Goal: Task Accomplishment & Management: Manage account settings

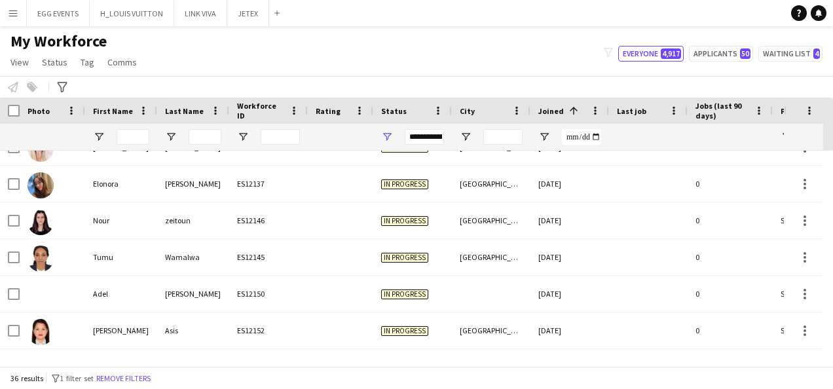
scroll to position [495, 0]
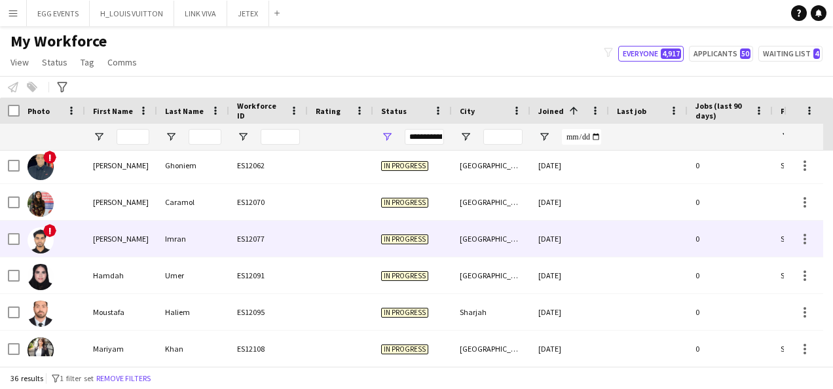
click at [254, 234] on div "ES12077" at bounding box center [268, 239] width 79 height 36
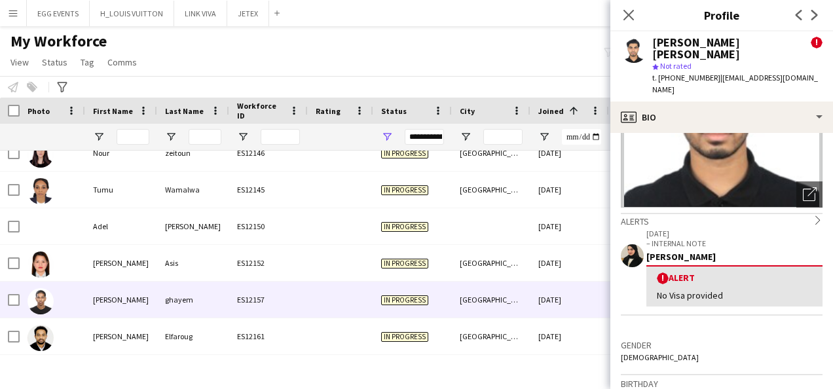
click at [492, 292] on div "[GEOGRAPHIC_DATA]" at bounding box center [491, 300] width 79 height 36
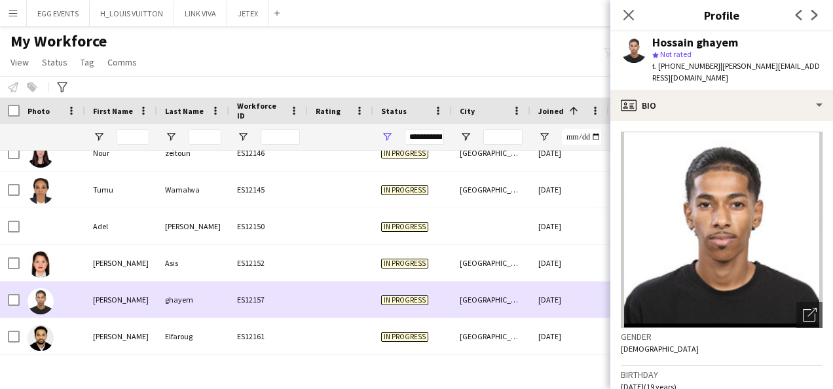
click at [492, 292] on div "[GEOGRAPHIC_DATA]" at bounding box center [491, 300] width 79 height 36
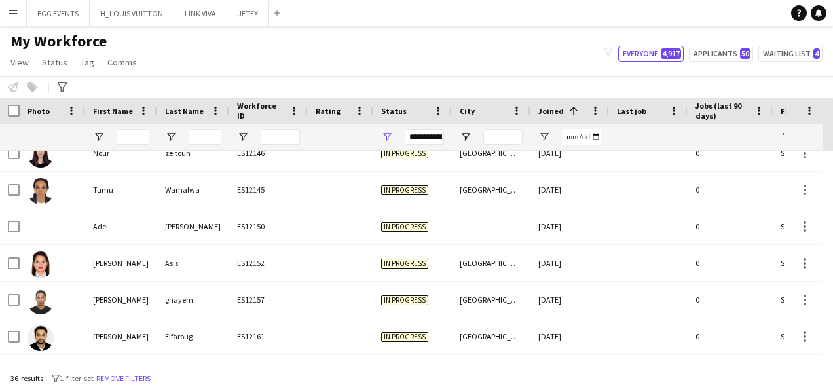
click at [803, 41] on div "My Workforce View Views Default view New view Update view Delete view Edit name…" at bounding box center [416, 53] width 833 height 45
click at [793, 48] on button "Waiting list 4" at bounding box center [791, 54] width 64 height 16
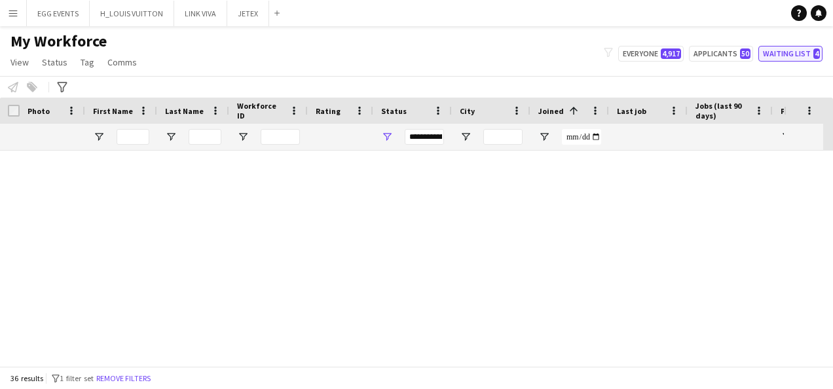
type input "**********"
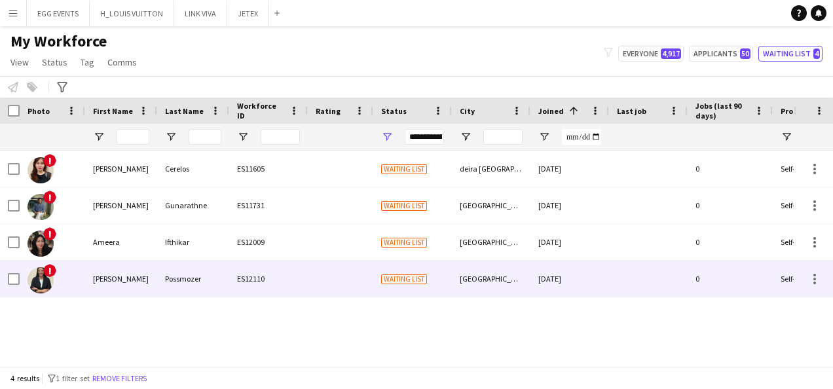
click at [421, 267] on div "Waiting list" at bounding box center [412, 279] width 79 height 36
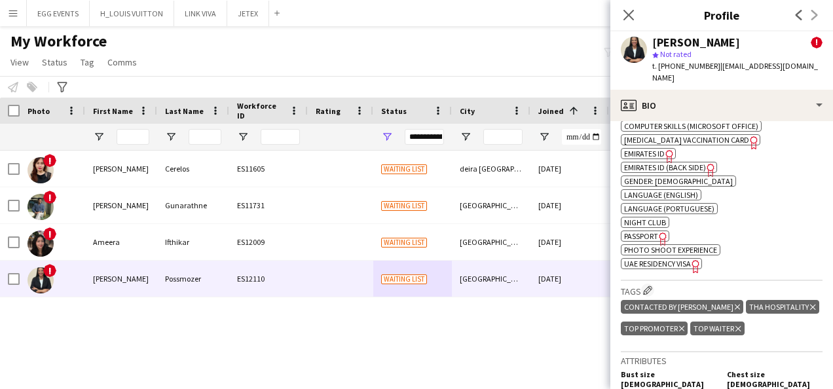
click at [645, 259] on span "UAE Residency Visa" at bounding box center [657, 264] width 67 height 10
click at [735, 303] on icon "Delete tag" at bounding box center [737, 307] width 5 height 8
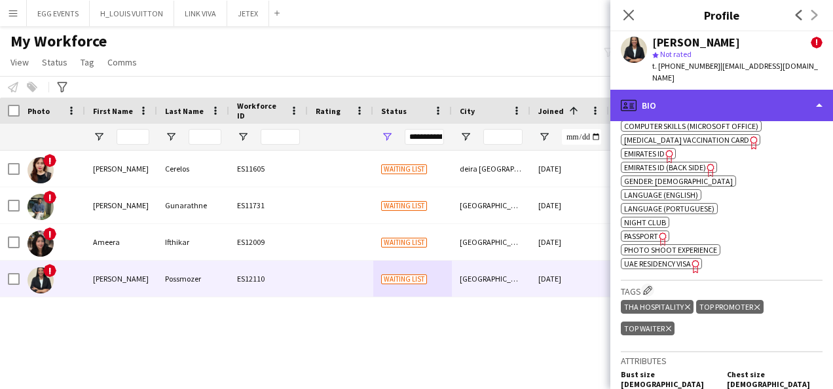
click at [775, 105] on div "profile Bio" at bounding box center [722, 105] width 223 height 31
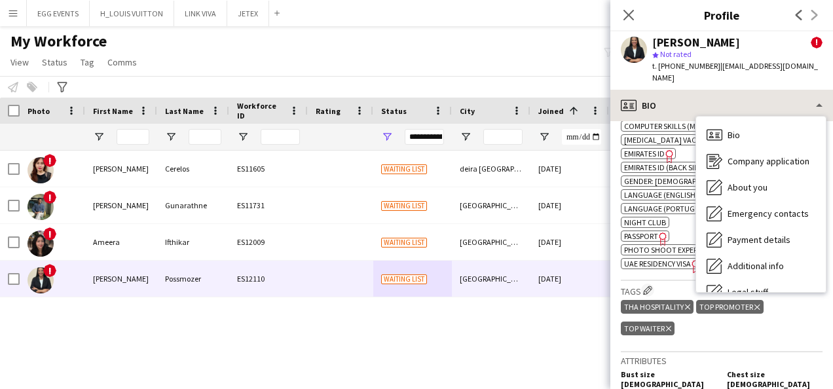
click at [775, 117] on div "Bio Bio Company application Company application About you About you Emergency c…" at bounding box center [761, 205] width 130 height 176
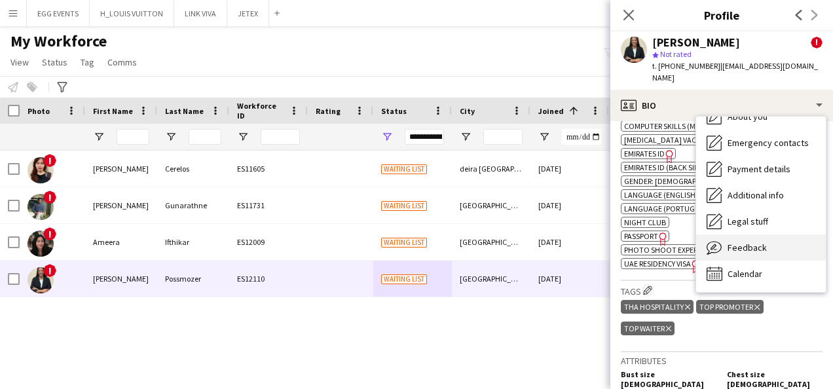
click at [740, 243] on div "Feedback Feedback" at bounding box center [761, 248] width 130 height 26
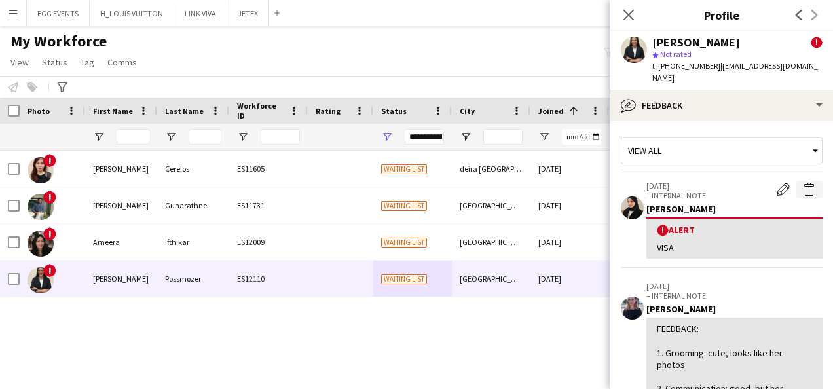
click at [807, 181] on button "Delete alert" at bounding box center [810, 189] width 26 height 17
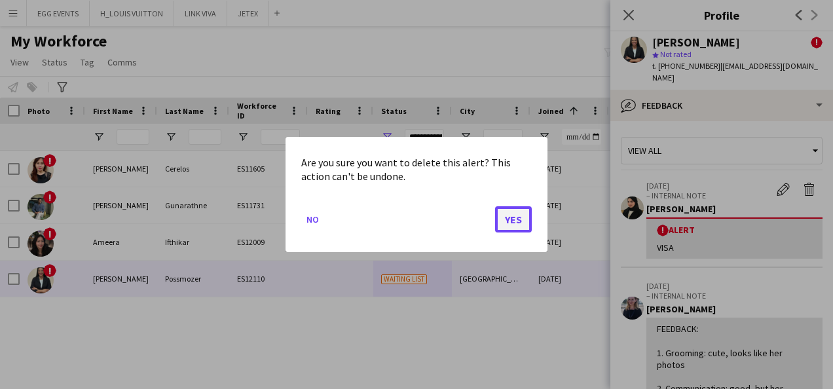
click at [504, 218] on button "Yes" at bounding box center [513, 219] width 37 height 26
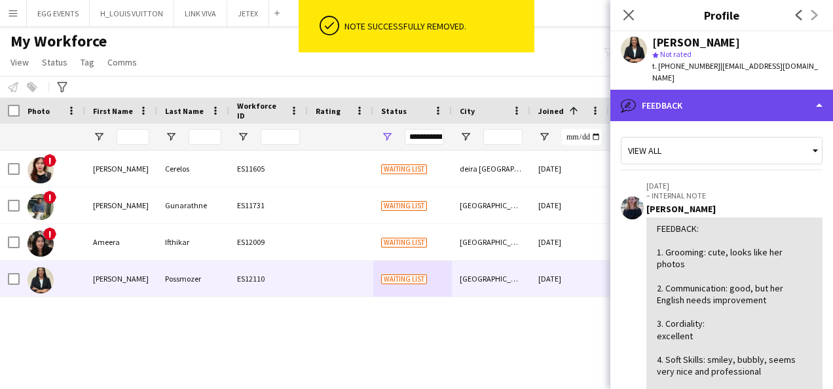
click at [742, 103] on div "bubble-pencil Feedback" at bounding box center [722, 105] width 223 height 31
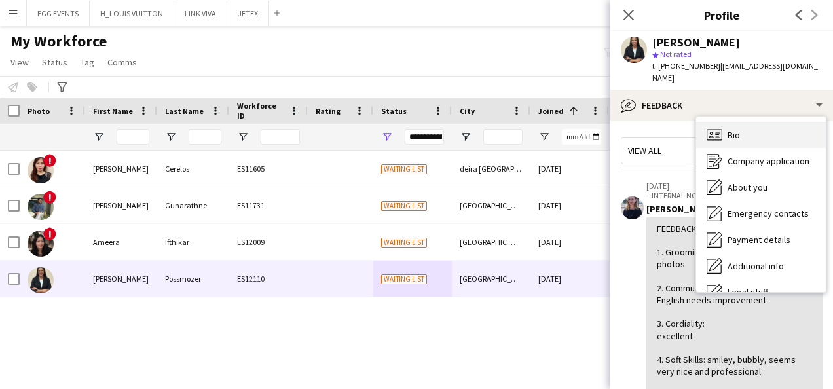
click at [730, 133] on div "Bio Bio" at bounding box center [761, 135] width 130 height 26
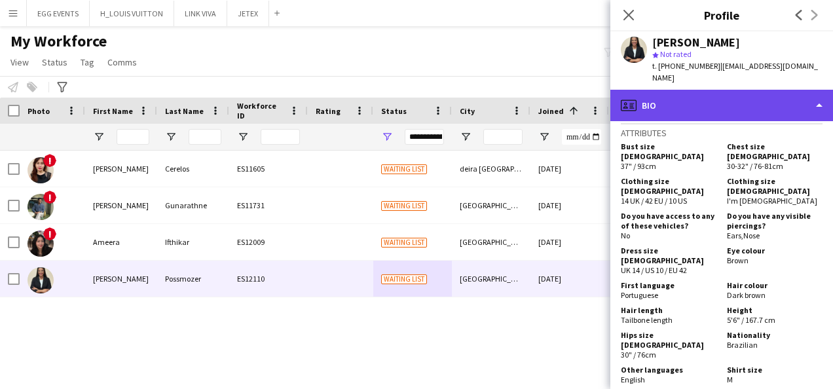
click at [744, 103] on div "profile Bio" at bounding box center [722, 105] width 223 height 31
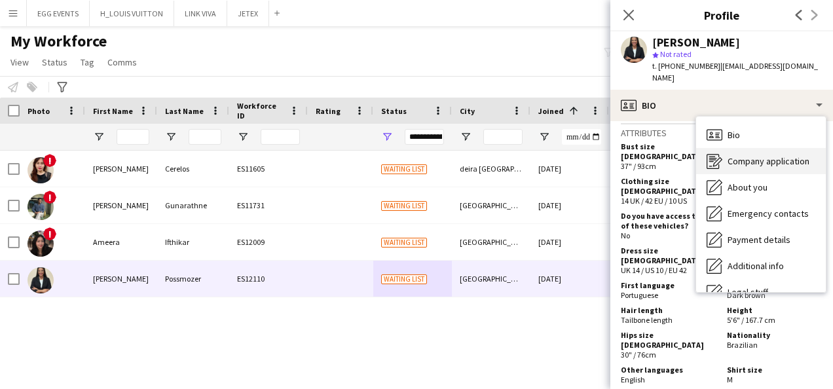
click at [728, 155] on span "Company application" at bounding box center [769, 161] width 82 height 12
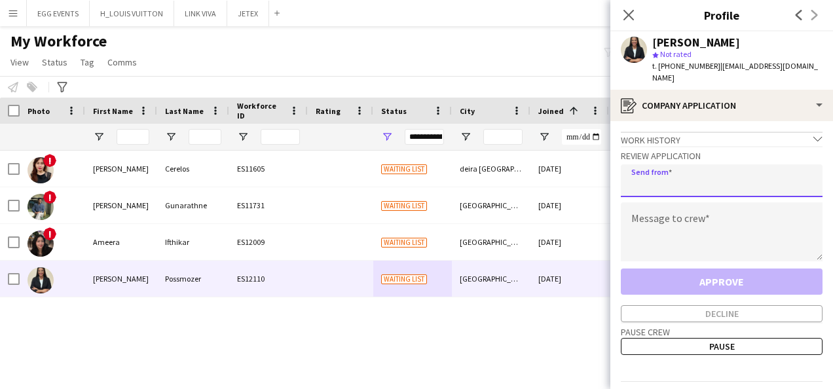
drag, startPoint x: 698, startPoint y: 157, endPoint x: 648, endPoint y: 216, distance: 77.2
click at [648, 216] on div "Review Application Send from Message to crew Approve Decline" at bounding box center [722, 234] width 202 height 176
type input "**********"
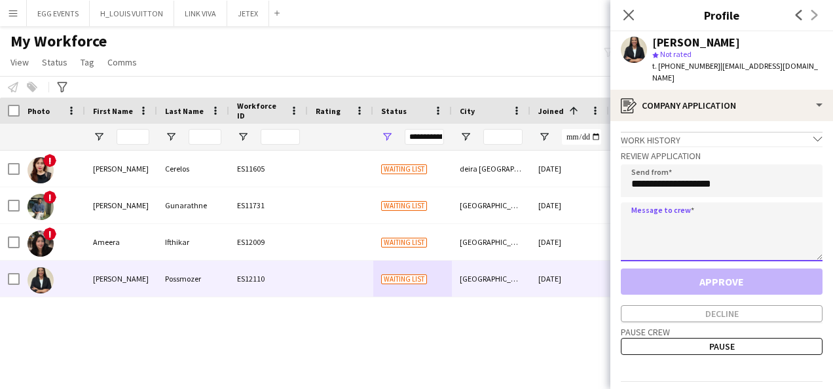
click at [648, 222] on textarea at bounding box center [722, 231] width 202 height 59
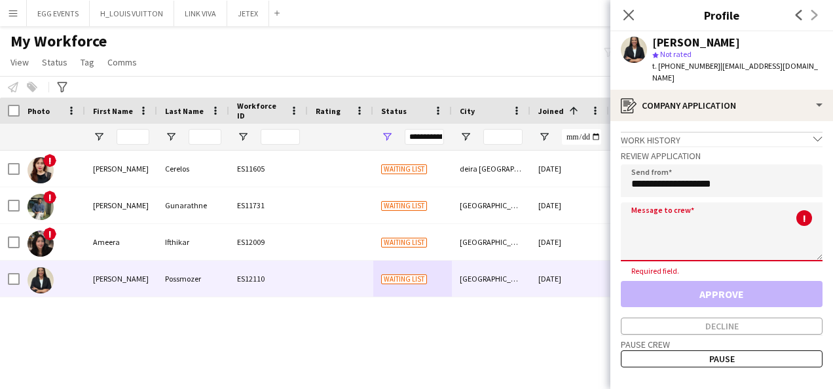
paste textarea "**********"
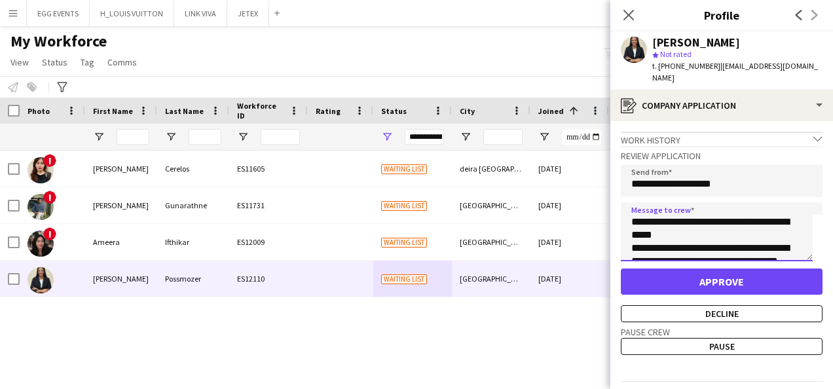
type textarea "**********"
drag, startPoint x: 757, startPoint y: 37, endPoint x: 646, endPoint y: 30, distance: 111.6
click at [646, 30] on app-crew-profile "Close pop-in Profile Previous Next [PERSON_NAME] star Not rated t. [PHONE_NUMBE…" at bounding box center [722, 194] width 223 height 389
drag, startPoint x: 646, startPoint y: 30, endPoint x: 801, endPoint y: 66, distance: 159.2
click at [801, 66] on div "[PERSON_NAME] star Not rated t. [PHONE_NUMBER] | [EMAIL_ADDRESS][DOMAIN_NAME]" at bounding box center [722, 60] width 223 height 58
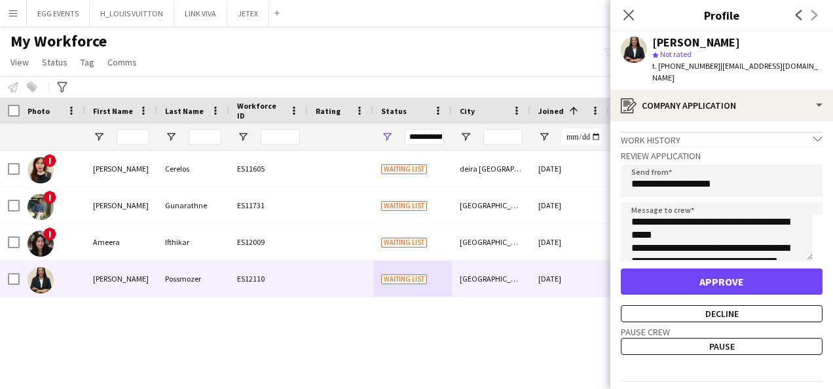
drag, startPoint x: 764, startPoint y: 42, endPoint x: 655, endPoint y: 33, distance: 109.1
click at [655, 33] on div "[PERSON_NAME] star Not rated t. [PHONE_NUMBER] | [EMAIL_ADDRESS][DOMAIN_NAME]" at bounding box center [722, 60] width 223 height 58
copy div "[PERSON_NAME]"
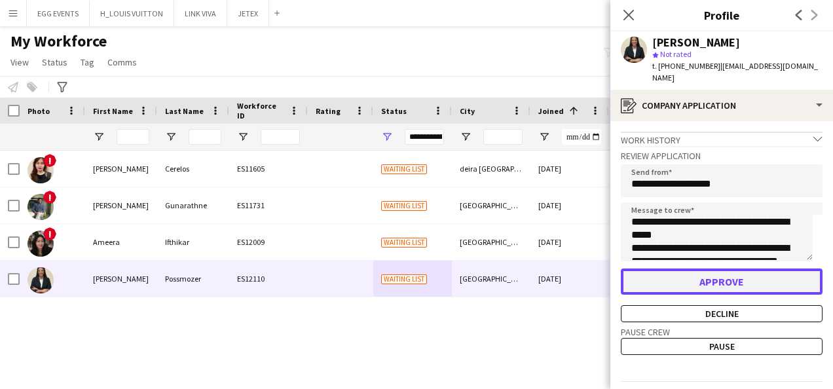
click at [639, 278] on button "Approve" at bounding box center [722, 282] width 202 height 26
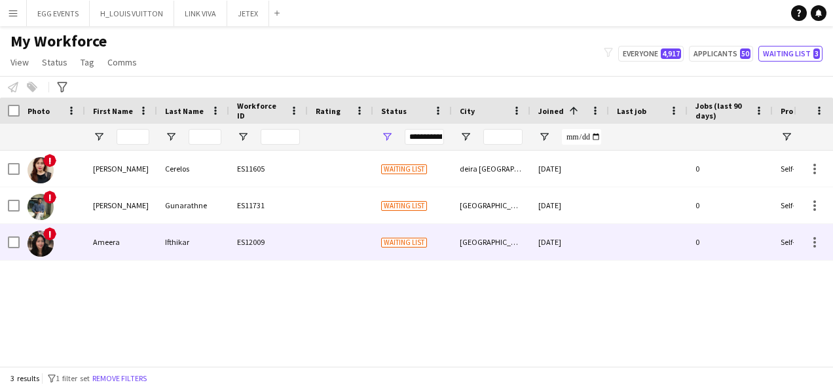
click at [412, 237] on span "Waiting list" at bounding box center [404, 242] width 46 height 10
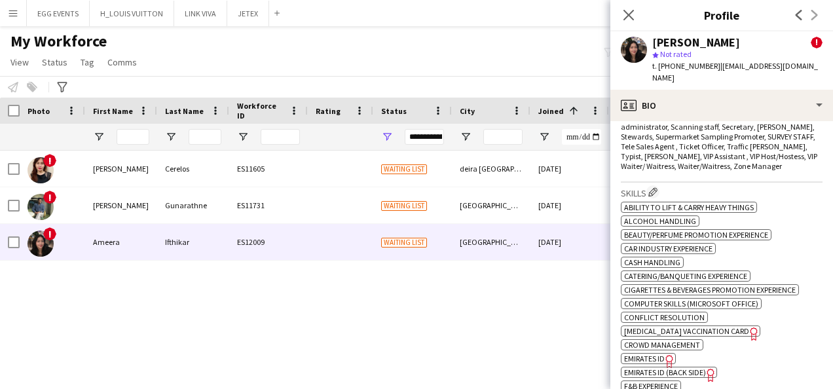
scroll to position [947, 0]
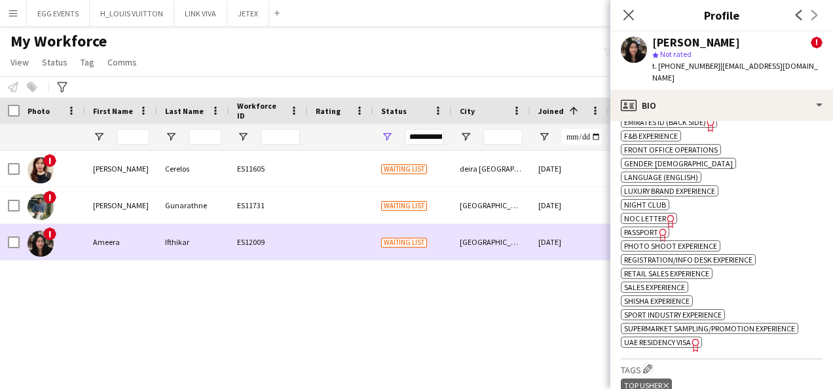
click at [515, 235] on div "[GEOGRAPHIC_DATA]" at bounding box center [491, 242] width 79 height 36
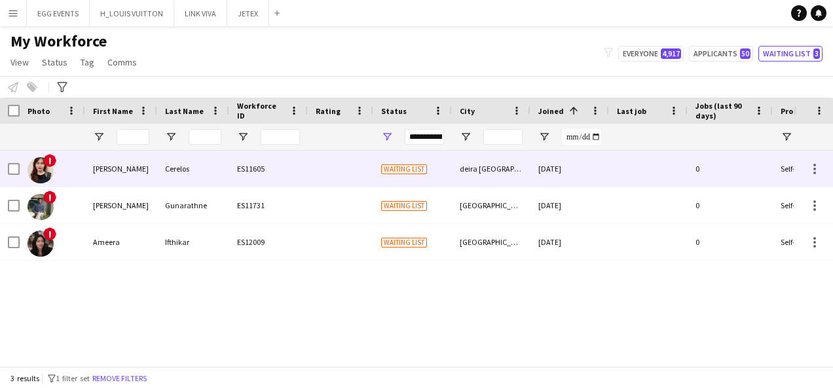
click at [581, 160] on div "[DATE]" at bounding box center [570, 169] width 79 height 36
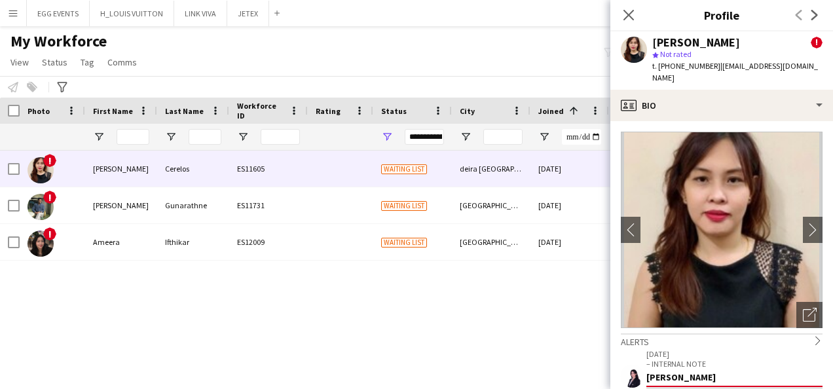
scroll to position [225, 0]
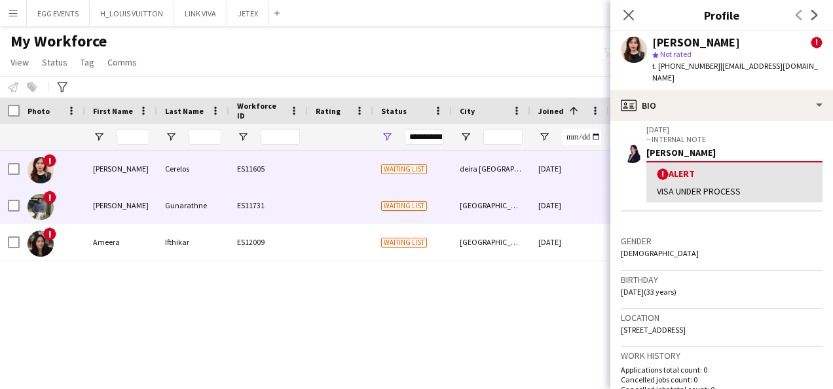
click at [565, 206] on div "[DATE]" at bounding box center [570, 205] width 79 height 36
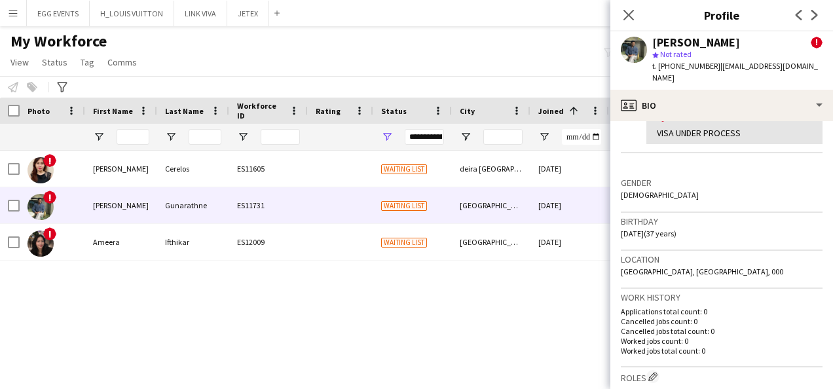
scroll to position [282, 0]
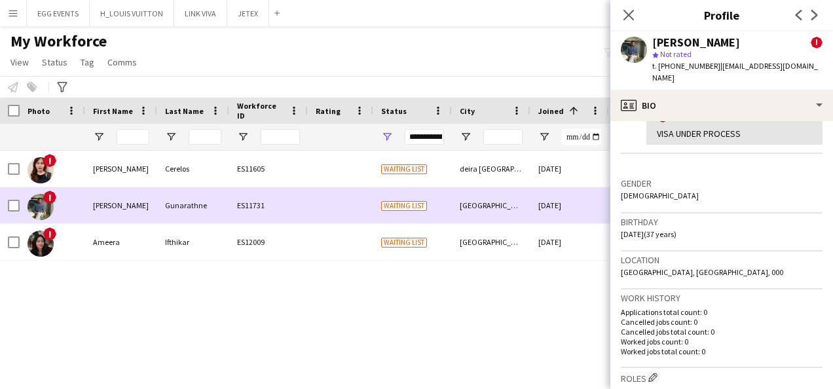
click at [548, 210] on div "[DATE]" at bounding box center [570, 205] width 79 height 36
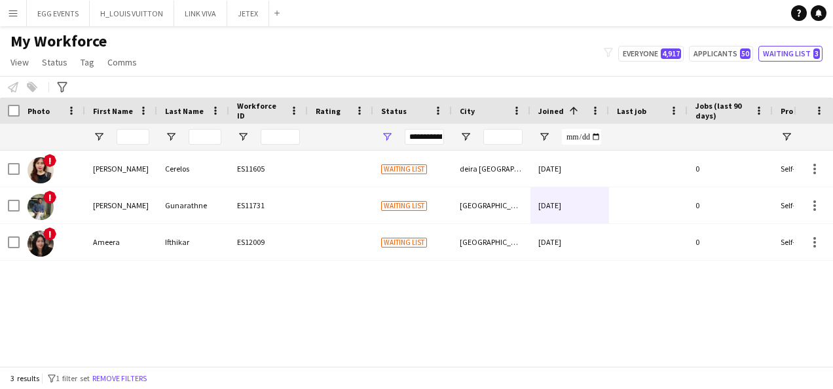
click at [421, 135] on div "**********" at bounding box center [424, 137] width 39 height 16
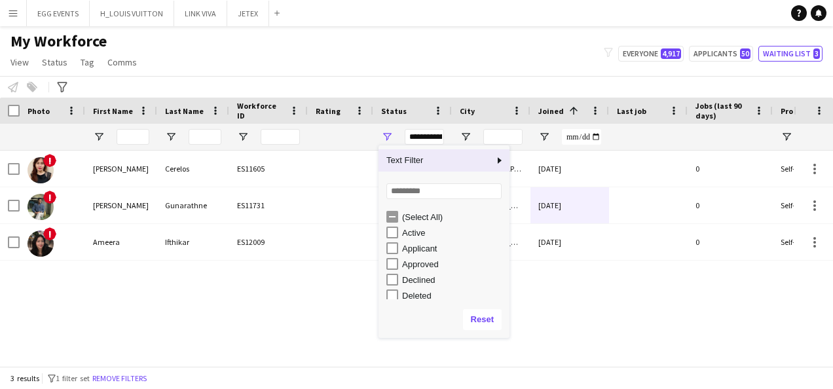
click at [379, 84] on div "Notify workforce Add to tag Select at least one crew to tag him or her. Advance…" at bounding box center [416, 87] width 833 height 22
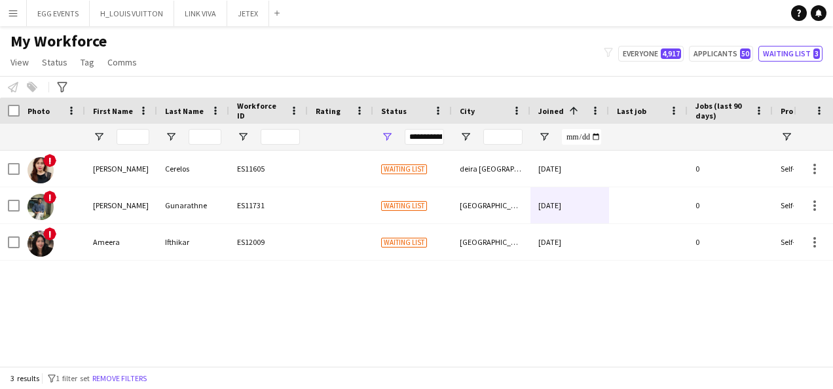
click at [379, 84] on div "Notify workforce Add to tag Select at least one crew to tag him or her. Advance…" at bounding box center [416, 87] width 833 height 22
